Goal: Task Accomplishment & Management: Manage account settings

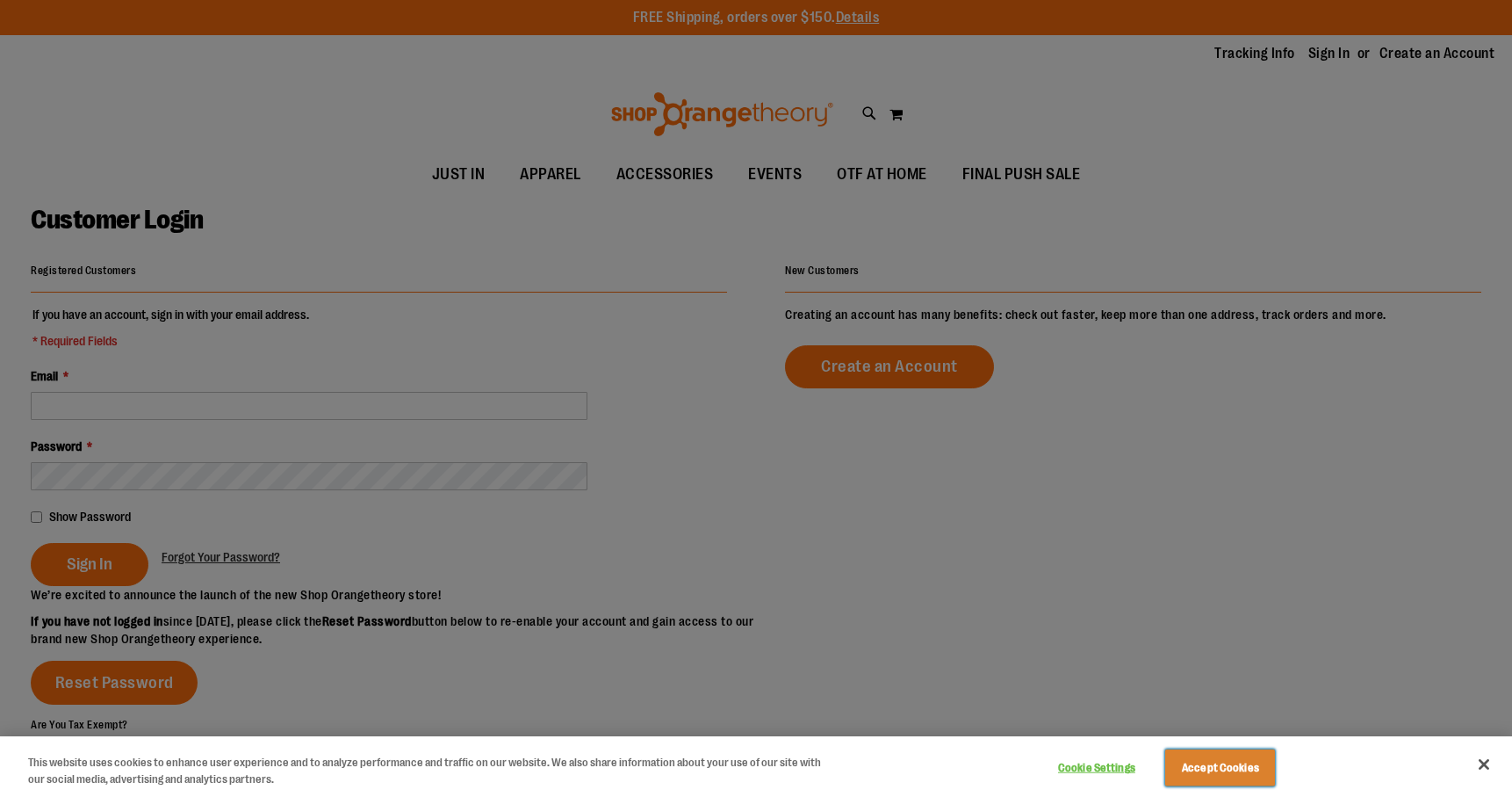
click at [1239, 770] on button "Accept Cookies" at bounding box center [1220, 767] width 109 height 36
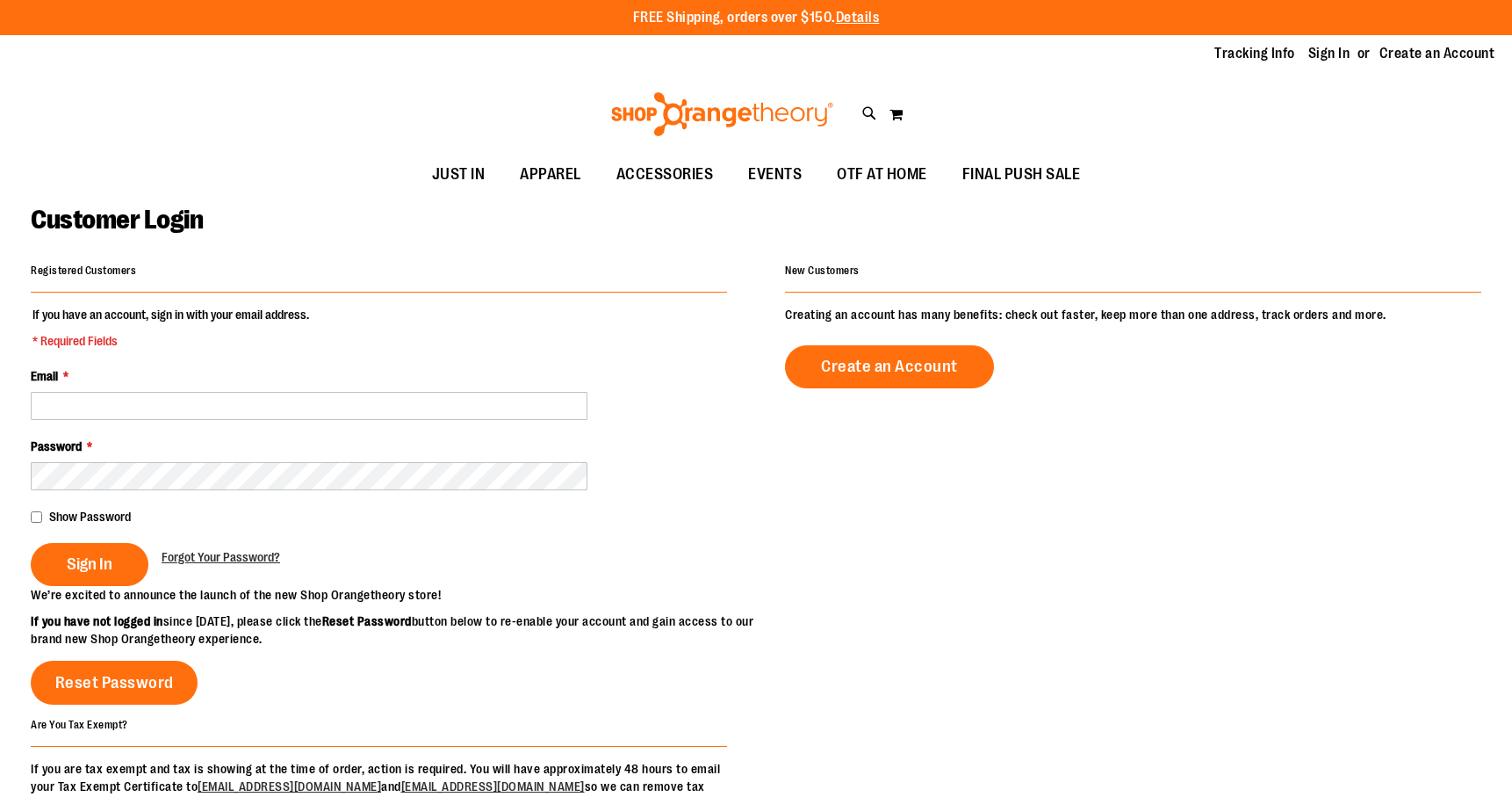
click at [166, 421] on fieldset "If you have an account, sign in with your email address. * Required Fields Emai…" at bounding box center [379, 446] width 696 height 280
click at [181, 407] on input "Email *" at bounding box center [309, 405] width 557 height 28
click at [201, 458] on div "Password *" at bounding box center [379, 463] width 696 height 52
click at [1348, 50] on link "Sign In" at bounding box center [1330, 54] width 42 height 20
click at [304, 396] on input "Email *" at bounding box center [309, 405] width 557 height 28
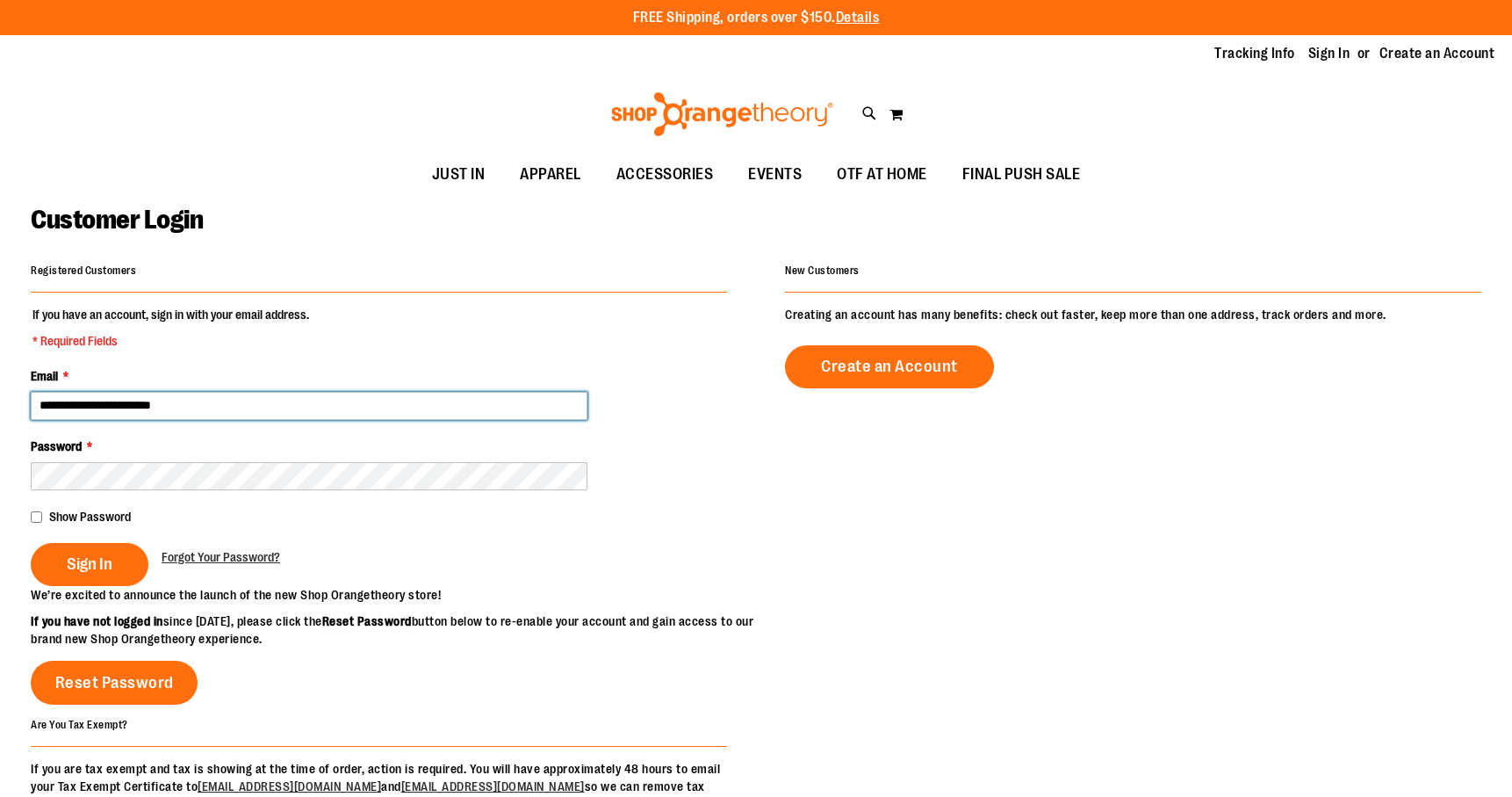
type input "**********"
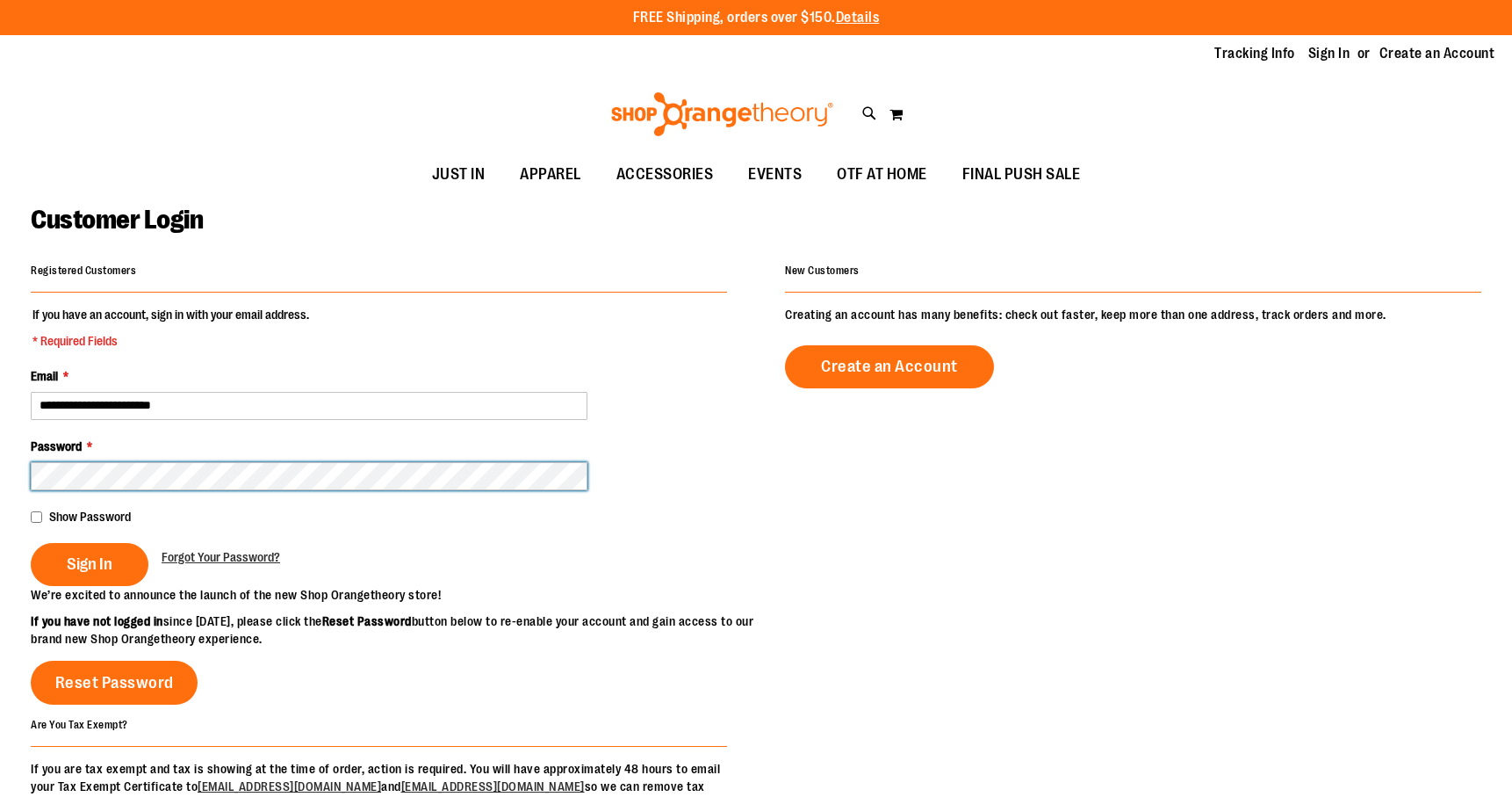
click at [31, 543] on button "Sign In" at bounding box center [89, 564] width 117 height 43
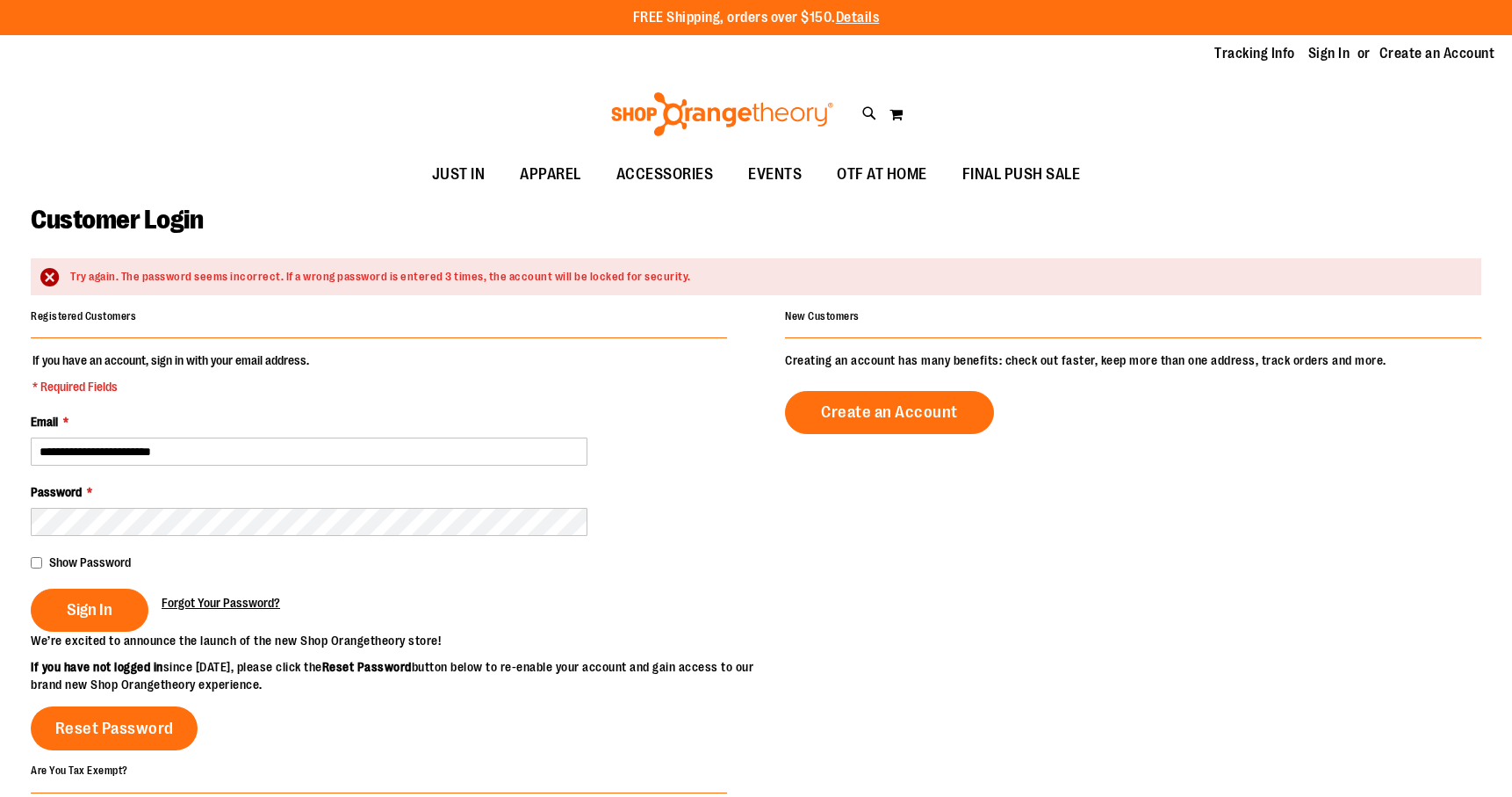
click at [224, 594] on link "Forgot Your Password?" at bounding box center [221, 603] width 118 height 18
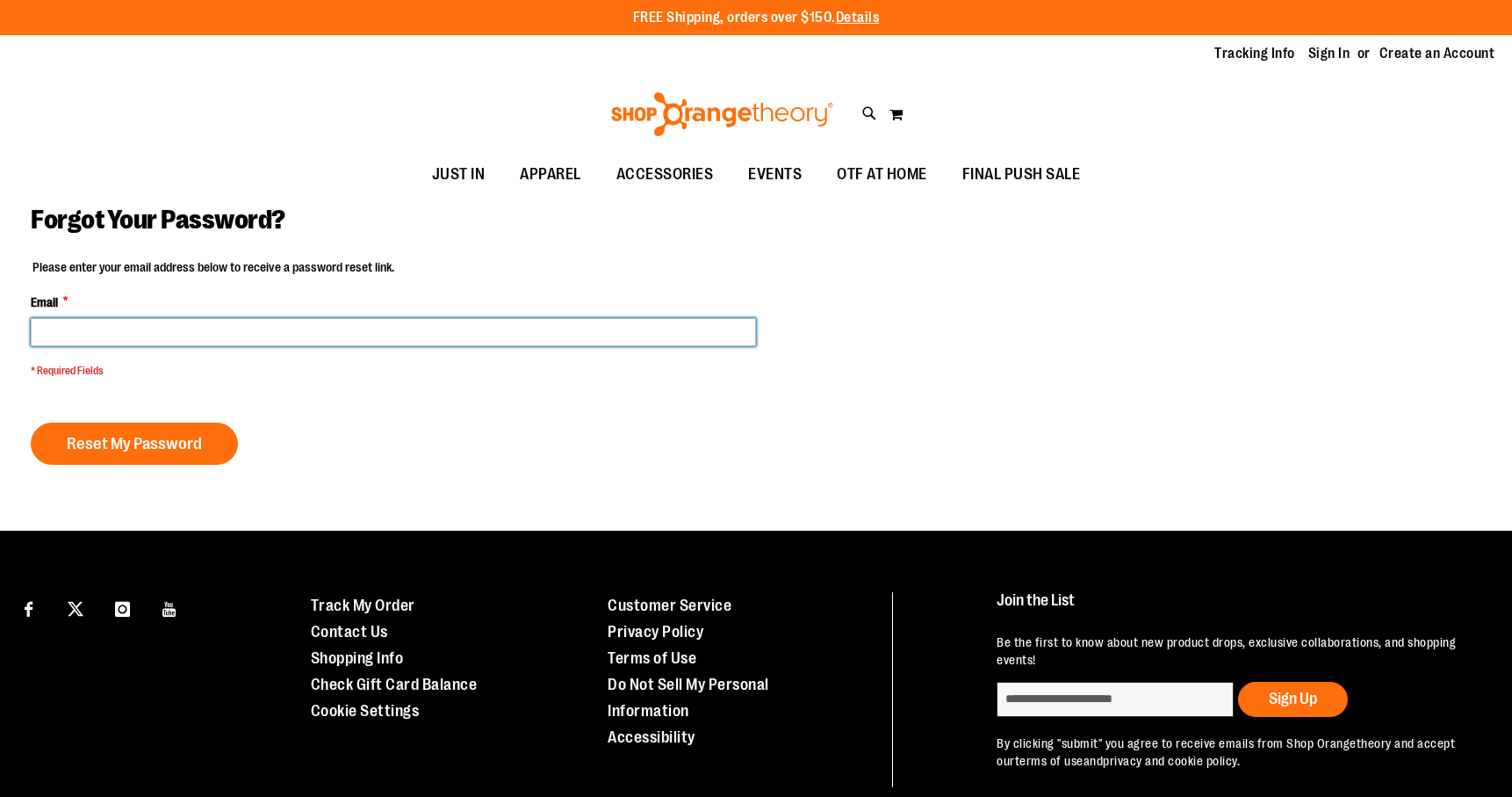
click at [331, 333] on input "Email *" at bounding box center [393, 331] width 725 height 28
type input "**********"
click at [31, 422] on button "Reset My Password" at bounding box center [134, 443] width 207 height 42
